Goal: Transaction & Acquisition: Purchase product/service

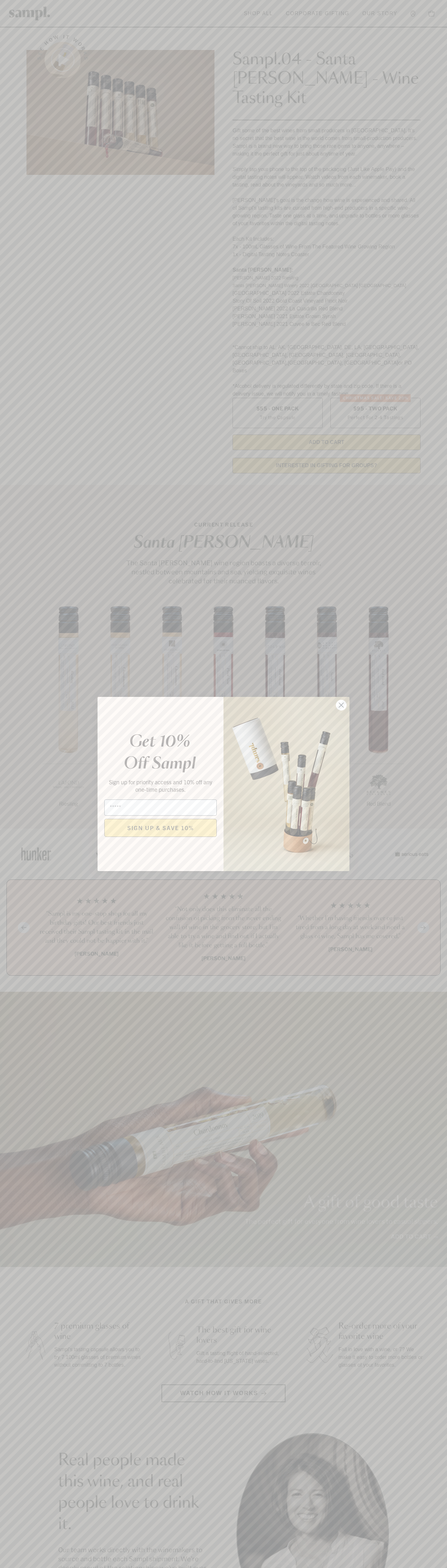
click at [341, 705] on icon "Close dialog" at bounding box center [341, 705] width 4 height 4
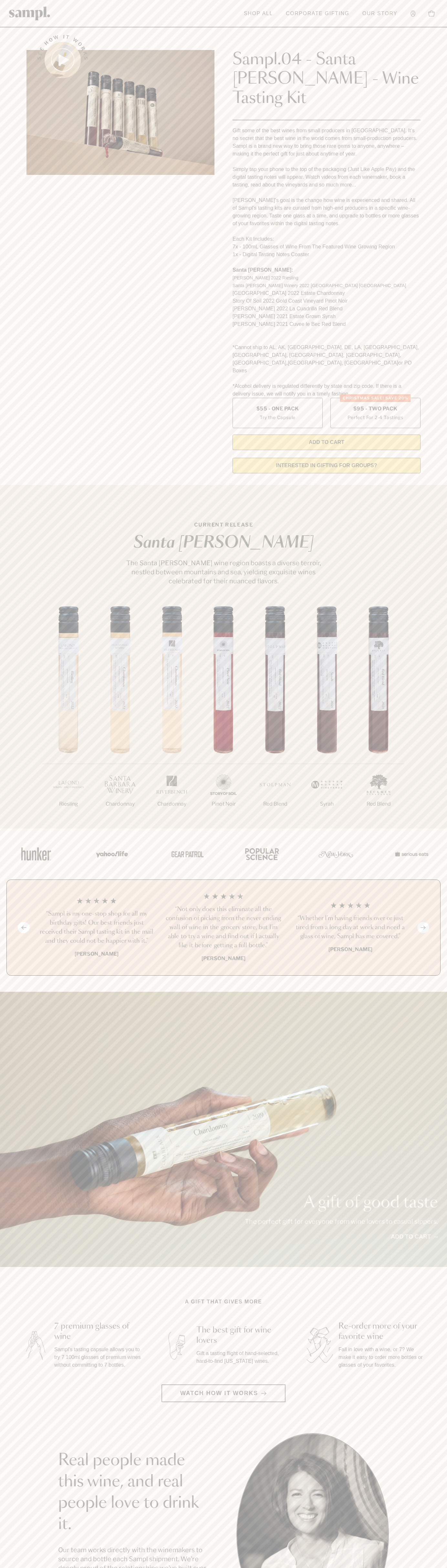
click at [357, 16] on header "Toggle navigation menu Shop All Corporate Gifting Our Story Account Story Shop …" at bounding box center [224, 13] width 447 height 27
click at [423, 1566] on section "Real people made this wine, and real people love to drink it. Our team works di…" at bounding box center [224, 1533] width 447 height 201
click at [280, 1567] on html "Skip to main content Toggle navigation menu Shop All Corporate Gifting Our Stor…" at bounding box center [224, 1304] width 447 height 2608
click at [24, 1012] on div "A gift of good taste The perfect gift for everyone from wine lovers to casual s…" at bounding box center [224, 1129] width 447 height 275
click at [375, 398] on label "Christmas SALE! Save 20% $95 - Two Pack Perfect For 2-4 Tastings" at bounding box center [375, 413] width 90 height 30
